Goal: Information Seeking & Learning: Learn about a topic

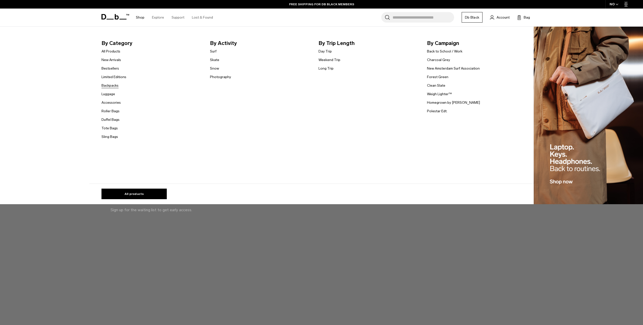
click at [109, 86] on link "Backpacks" at bounding box center [110, 85] width 17 height 5
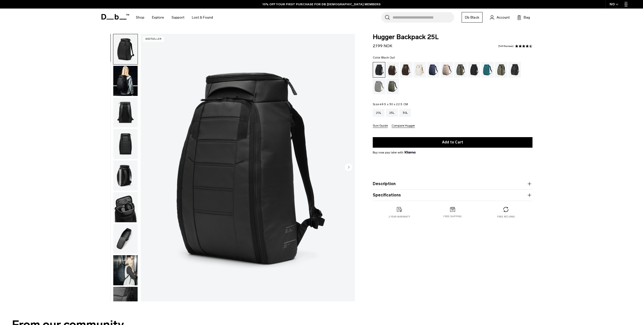
click at [529, 185] on icon "button" at bounding box center [530, 184] width 6 height 6
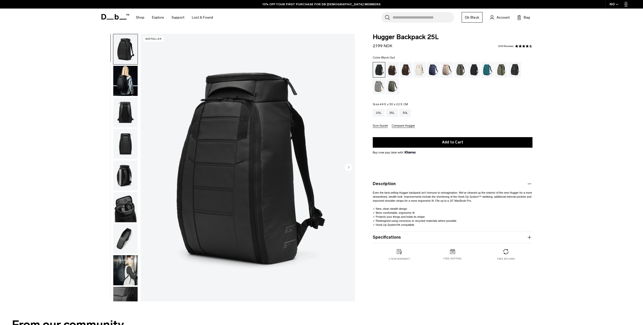
click at [529, 236] on icon "button" at bounding box center [530, 237] width 6 height 6
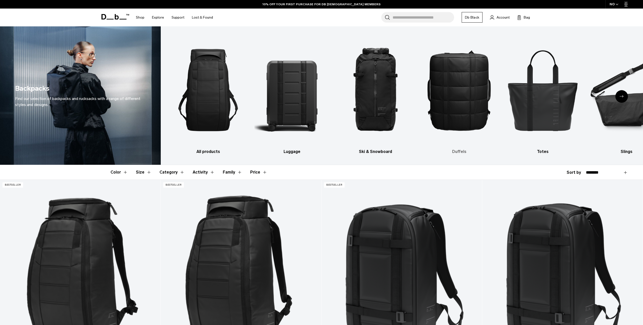
click at [461, 126] on img "4 / 10" at bounding box center [459, 90] width 75 height 112
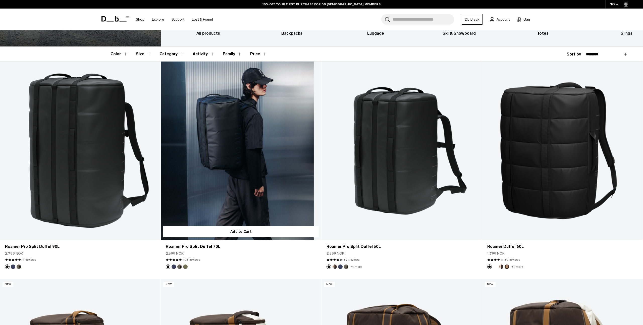
scroll to position [144, 0]
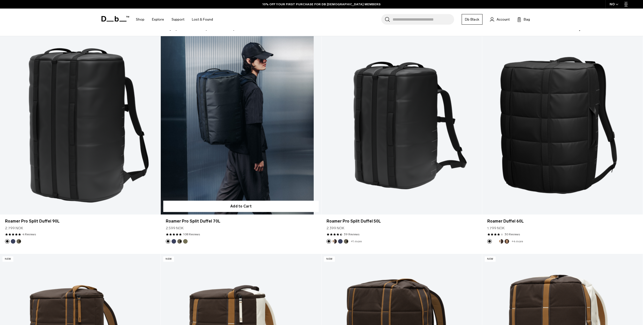
click at [225, 140] on link "Roamer Pro Split Duffel 70L" at bounding box center [241, 125] width 161 height 178
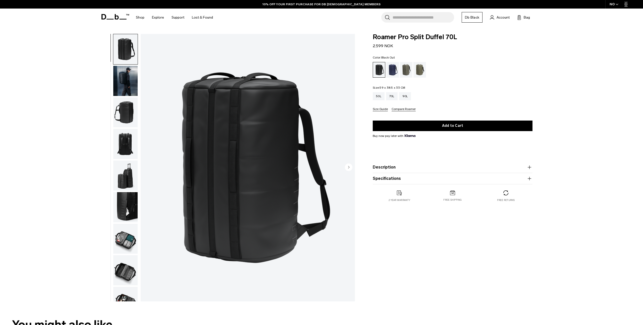
click at [531, 180] on icon "button" at bounding box center [530, 179] width 6 height 6
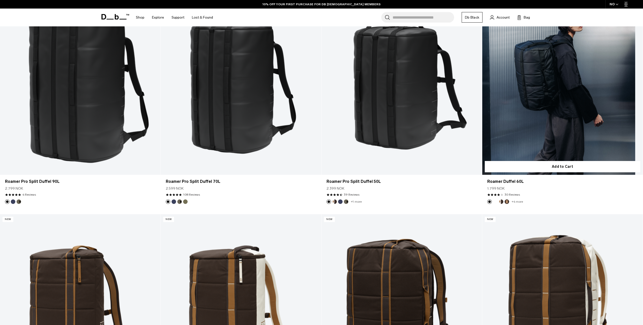
click at [557, 112] on link "Roamer Duffel 60L" at bounding box center [562, 85] width 161 height 178
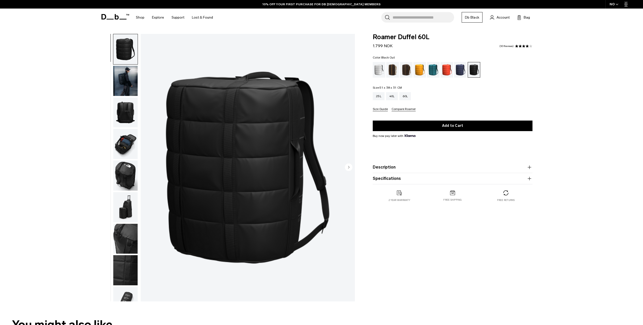
click at [530, 178] on icon "button" at bounding box center [530, 179] width 6 height 6
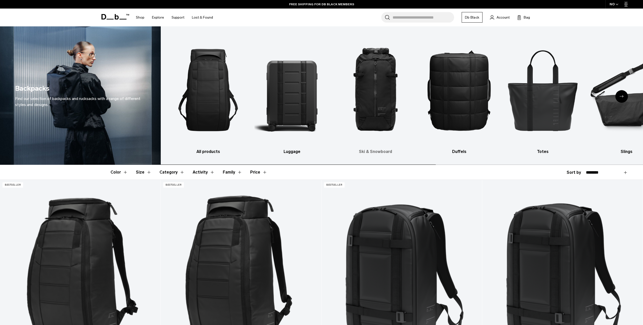
click at [379, 100] on img "3 / 10" at bounding box center [375, 90] width 75 height 112
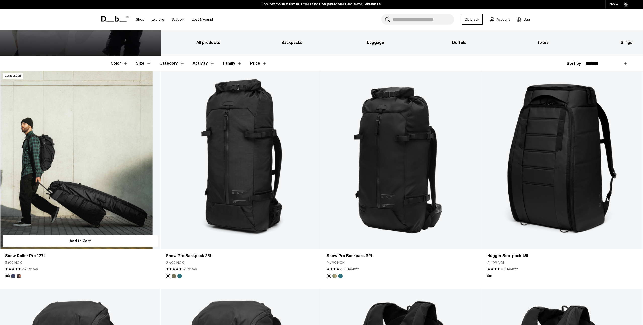
click at [95, 161] on link "Snow Roller Pro 127L" at bounding box center [80, 160] width 161 height 178
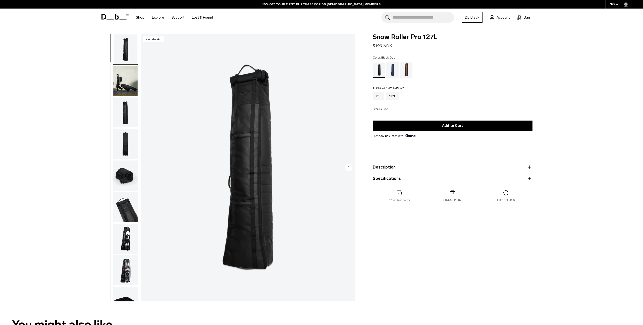
click at [530, 179] on icon "button" at bounding box center [529, 179] width 0 height 4
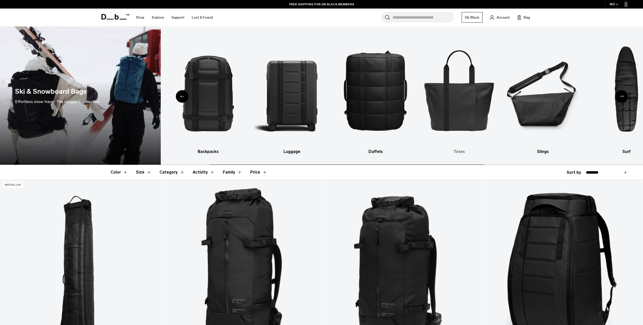
click at [450, 103] on img "5 / 10" at bounding box center [459, 90] width 75 height 112
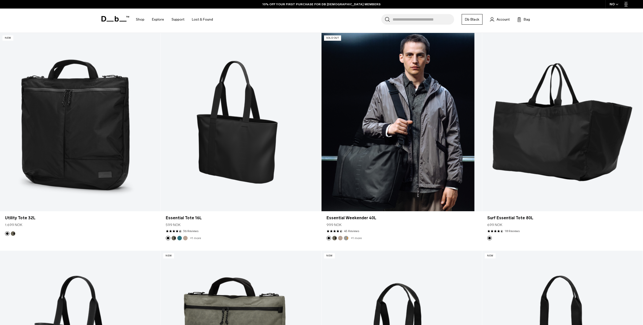
click at [386, 145] on link "Essential Weekender 40L" at bounding box center [402, 122] width 161 height 178
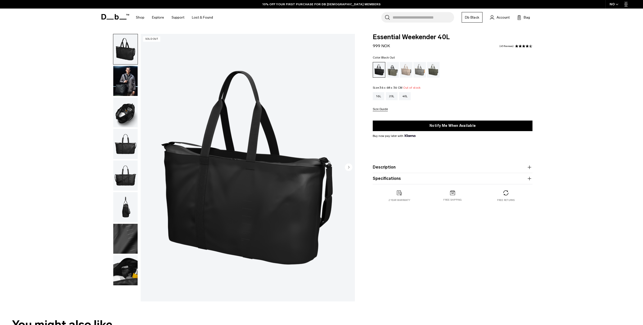
click at [528, 178] on icon "button" at bounding box center [530, 179] width 6 height 6
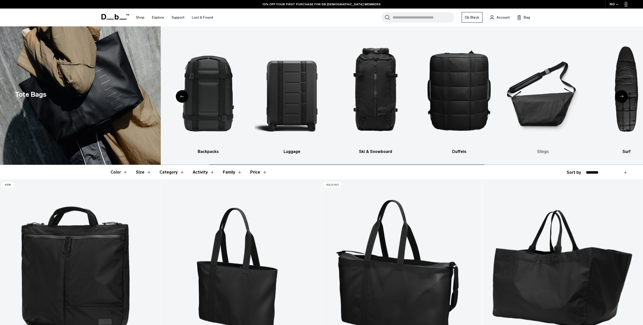
click at [545, 102] on img "6 / 10" at bounding box center [543, 90] width 75 height 112
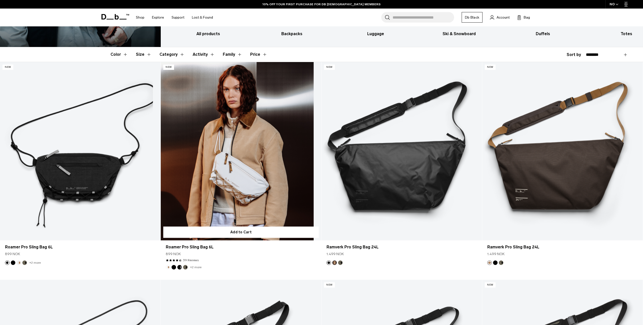
click at [243, 176] on link "Roamer Pro Sling Bag 6L" at bounding box center [241, 151] width 161 height 178
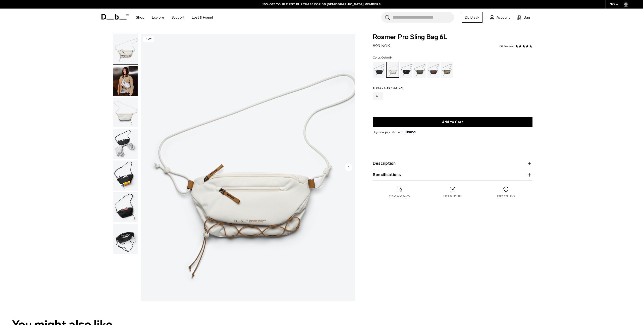
click at [530, 175] on icon "button" at bounding box center [530, 175] width 6 height 6
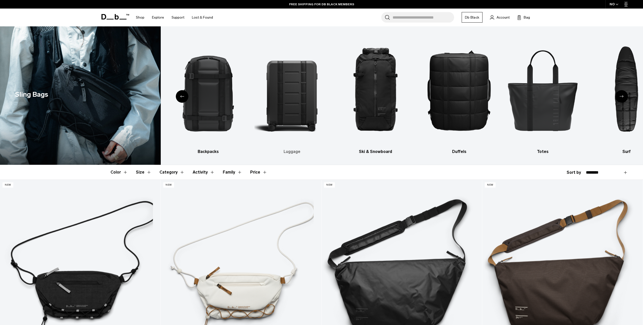
click at [306, 100] on img "3 / 10" at bounding box center [292, 90] width 75 height 112
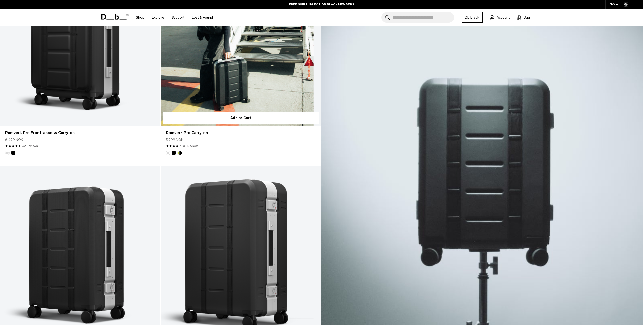
scroll to position [214, 0]
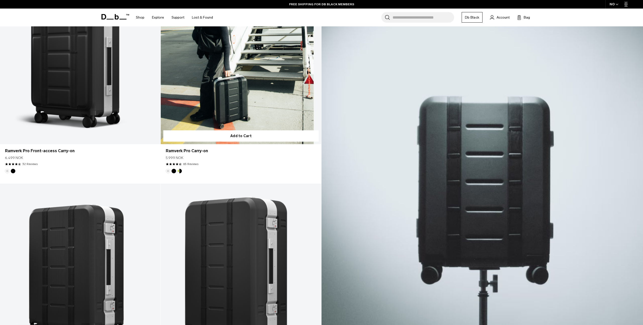
click at [256, 84] on link "Ramverk Pro Carry-on" at bounding box center [241, 55] width 161 height 178
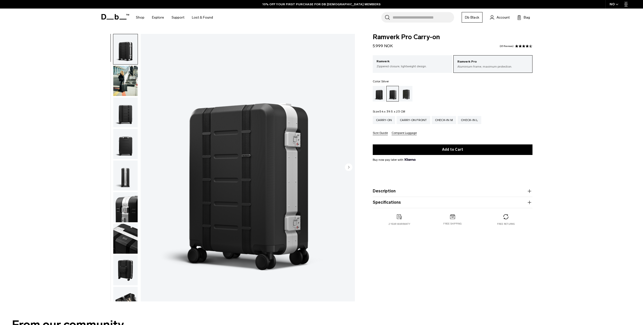
click at [531, 203] on icon "button" at bounding box center [530, 203] width 6 height 6
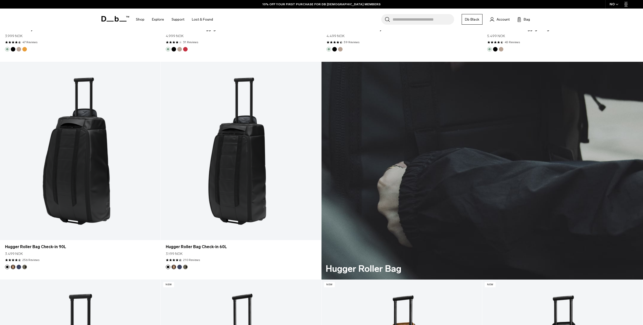
scroll to position [1673, 0]
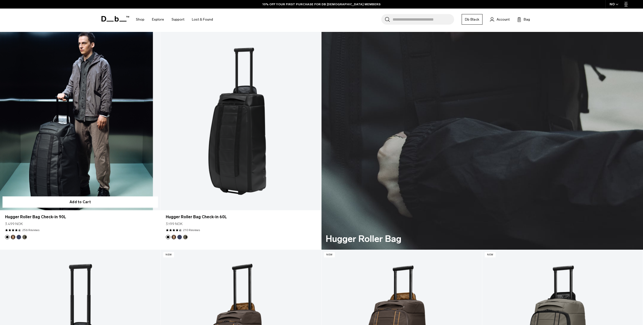
click at [110, 131] on link "Hugger Roller Bag Check-in 90L" at bounding box center [80, 121] width 161 height 178
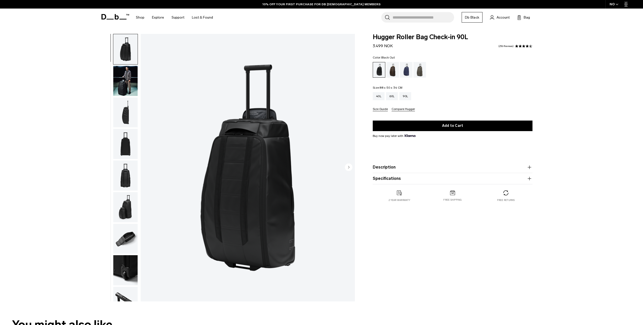
click at [529, 178] on icon "button" at bounding box center [529, 179] width 0 height 4
